Goal: Task Accomplishment & Management: Manage account settings

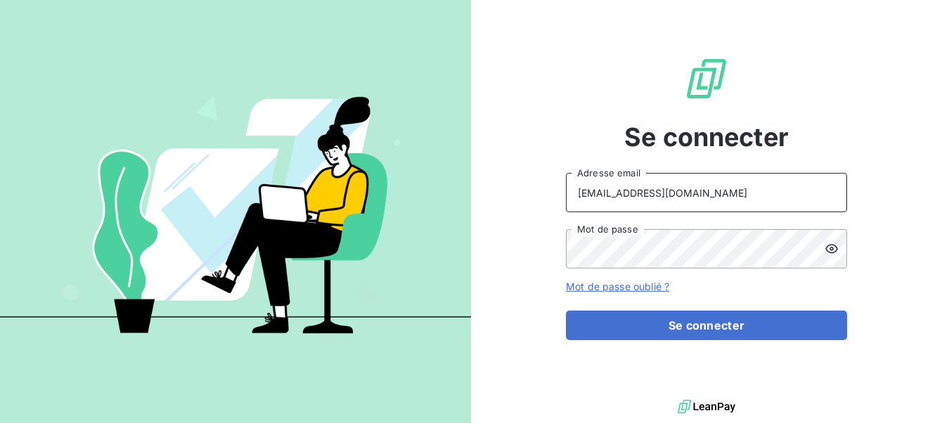
click at [713, 184] on input "[EMAIL_ADDRESS][DOMAIN_NAME]" at bounding box center [706, 192] width 281 height 39
click at [827, 244] on icon at bounding box center [831, 249] width 14 height 14
click at [550, 235] on div "Se connecter admin@ Adresse email Mot de passe Mot de passe oublié ? Se connect…" at bounding box center [706, 198] width 471 height 396
click at [892, 197] on div "Se connecter admin@ Adresse email Mot de passe Mot de passe oublié ? Se connect…" at bounding box center [706, 198] width 471 height 396
click at [640, 200] on input "admin@" at bounding box center [706, 192] width 281 height 39
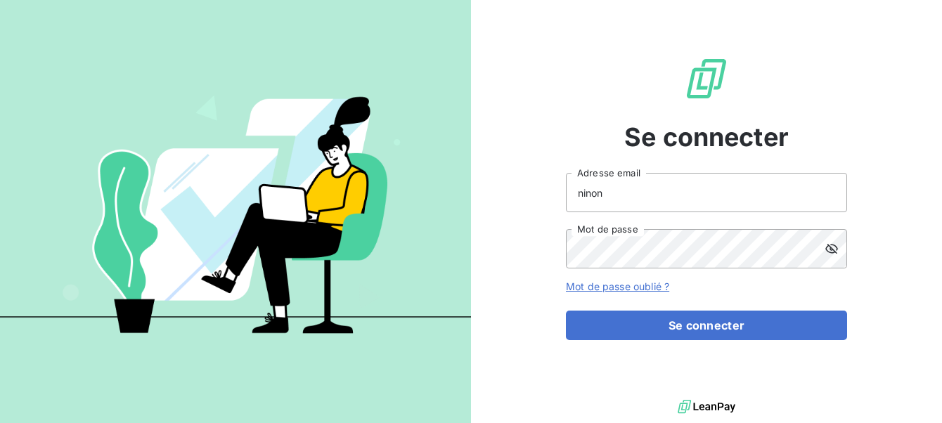
type input "[EMAIL_ADDRESS][DOMAIN_NAME]"
click at [705, 344] on div "Se connecter [EMAIL_ADDRESS][DOMAIN_NAME] Adresse email Mot de passe Mot de pas…" at bounding box center [706, 198] width 281 height 396
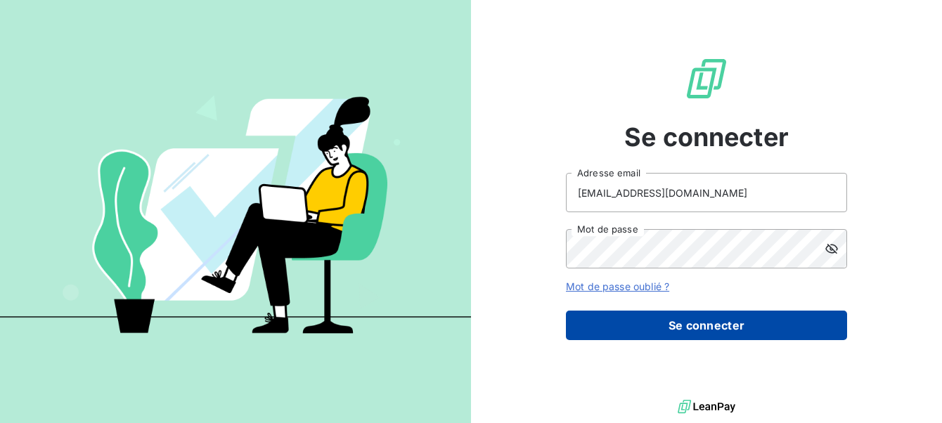
click at [706, 332] on button "Se connecter" at bounding box center [706, 326] width 281 height 30
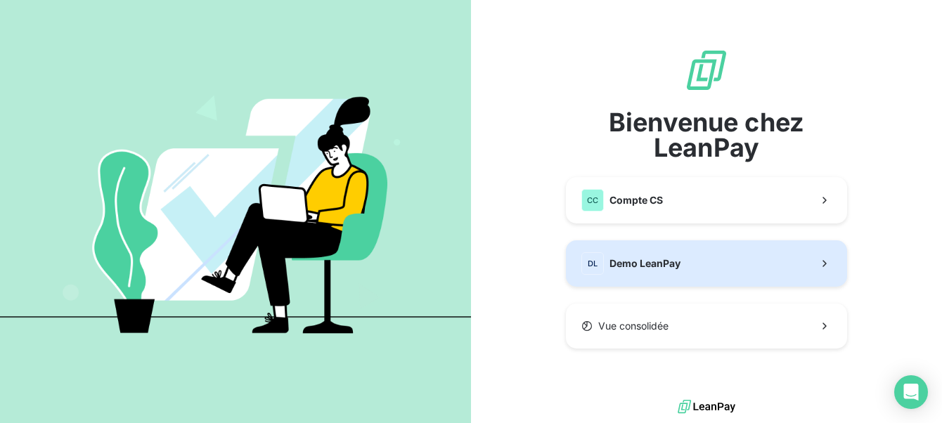
click at [666, 267] on span "Demo LeanPay" at bounding box center [644, 264] width 71 height 14
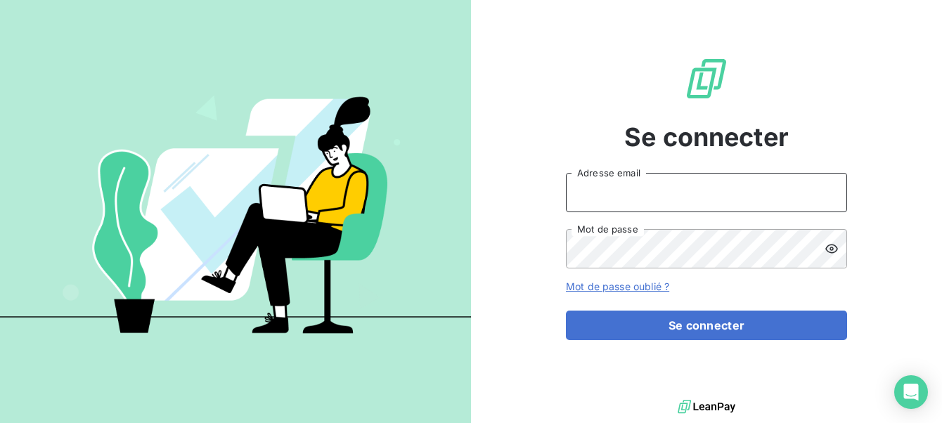
type input "[EMAIL_ADDRESS][DOMAIN_NAME]"
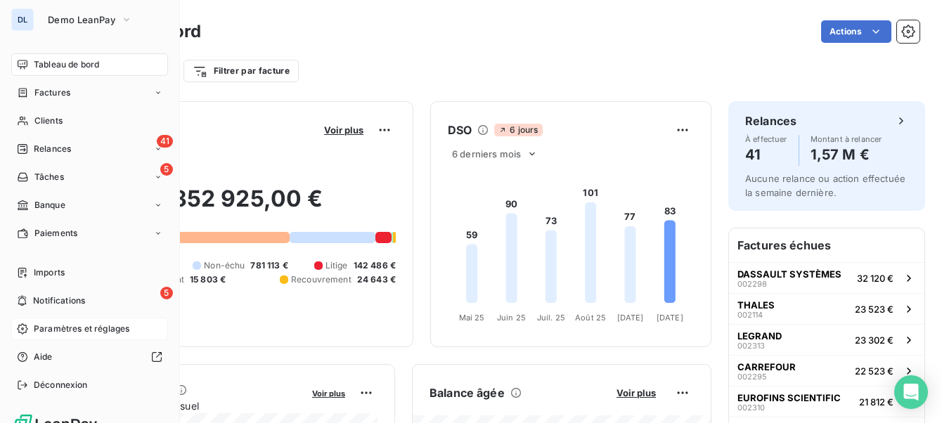
click at [47, 327] on span "Paramètres et réglages" at bounding box center [82, 329] width 96 height 13
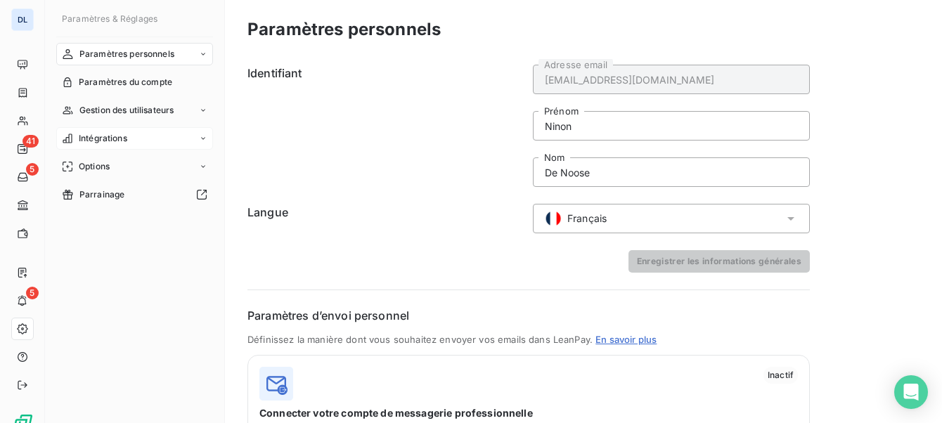
click at [125, 141] on span "Intégrations" at bounding box center [103, 138] width 48 height 13
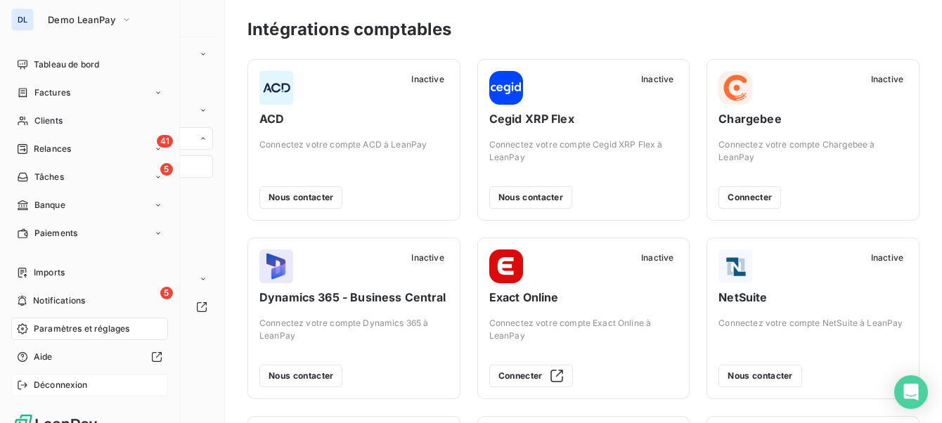
click at [39, 387] on span "Déconnexion" at bounding box center [61, 385] width 54 height 13
